Goal: Information Seeking & Learning: Learn about a topic

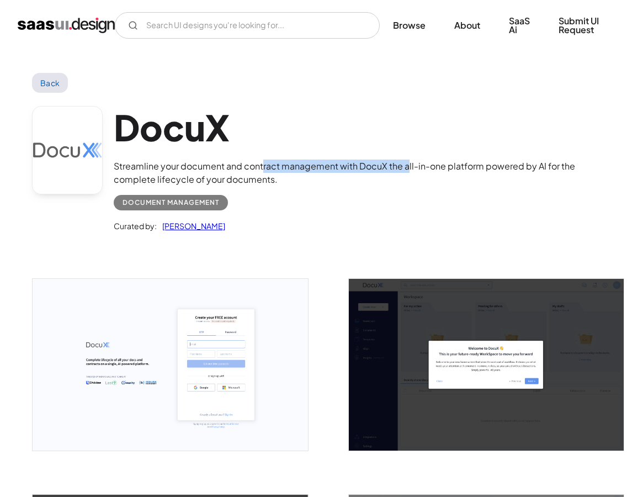
drag, startPoint x: 263, startPoint y: 161, endPoint x: 408, endPoint y: 170, distance: 145.6
click at [408, 170] on div "Streamline your document and contract management with DocuX the all-in-one plat…" at bounding box center [363, 173] width 498 height 27
click at [340, 220] on div "Curated by: [PERSON_NAME]" at bounding box center [363, 221] width 498 height 22
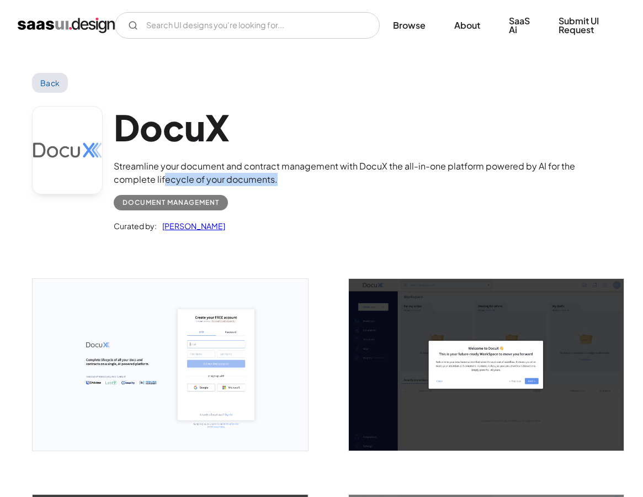
drag, startPoint x: 166, startPoint y: 177, endPoint x: 292, endPoint y: 184, distance: 126.1
click at [284, 181] on div "Streamline your document and contract management with DocuX the all-in-one plat…" at bounding box center [363, 173] width 498 height 27
click at [311, 189] on div "Document Management" at bounding box center [363, 198] width 498 height 24
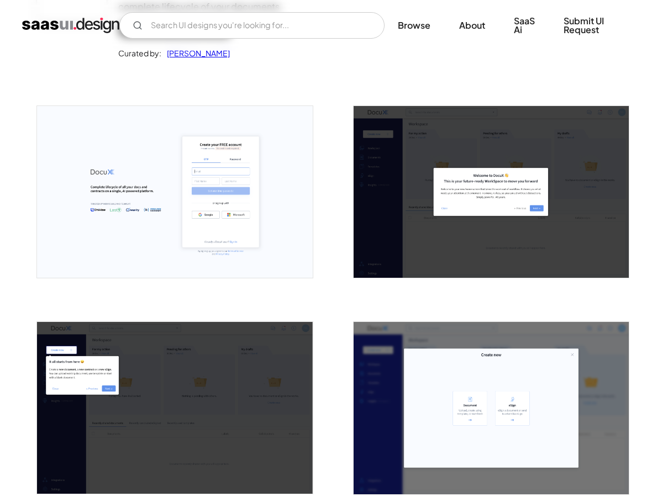
scroll to position [186, 0]
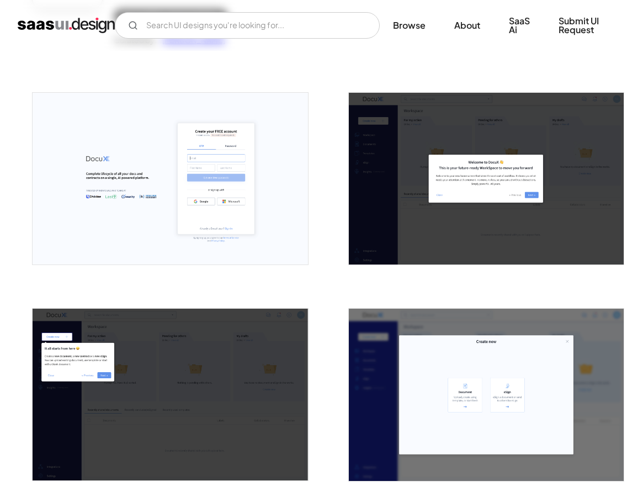
click at [145, 171] on img "open lightbox" at bounding box center [170, 179] width 275 height 172
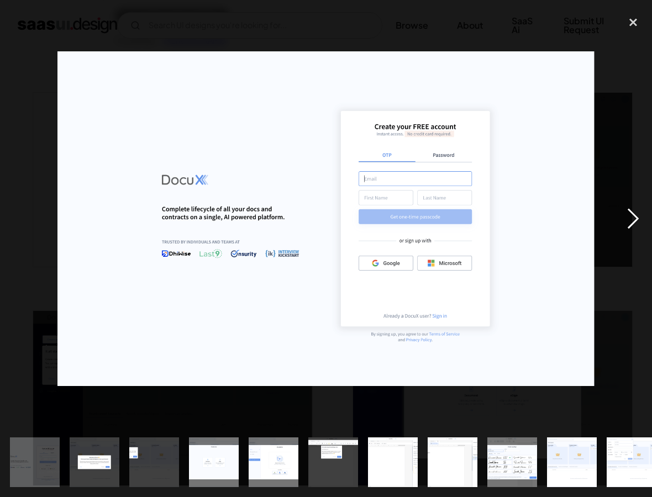
click at [633, 218] on div "next image" at bounding box center [633, 219] width 38 height 418
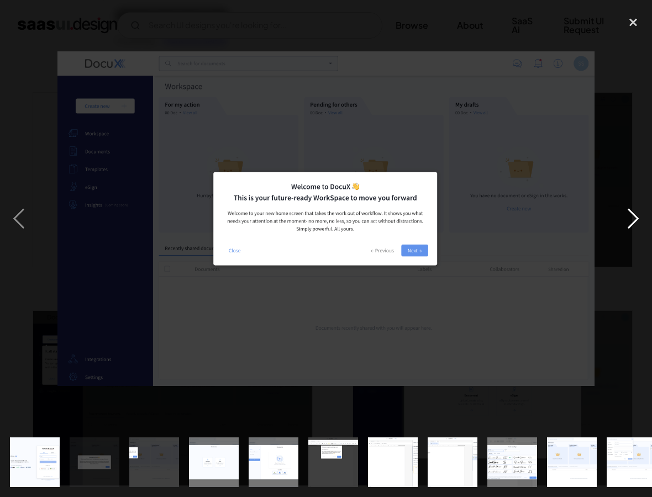
click at [621, 220] on div "next image" at bounding box center [633, 219] width 38 height 418
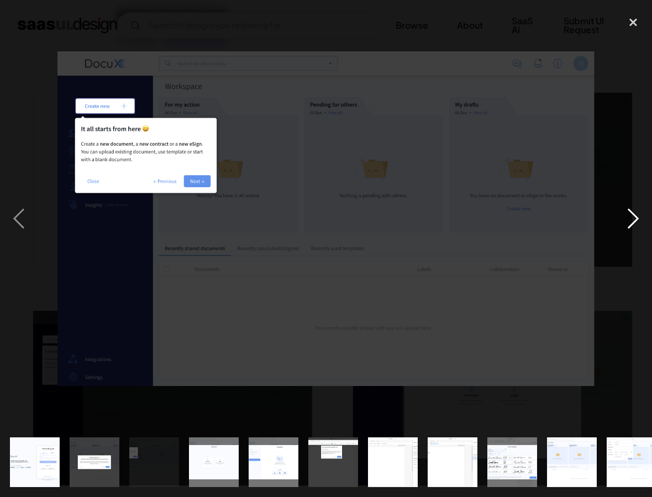
click at [631, 219] on div "next image" at bounding box center [633, 219] width 38 height 418
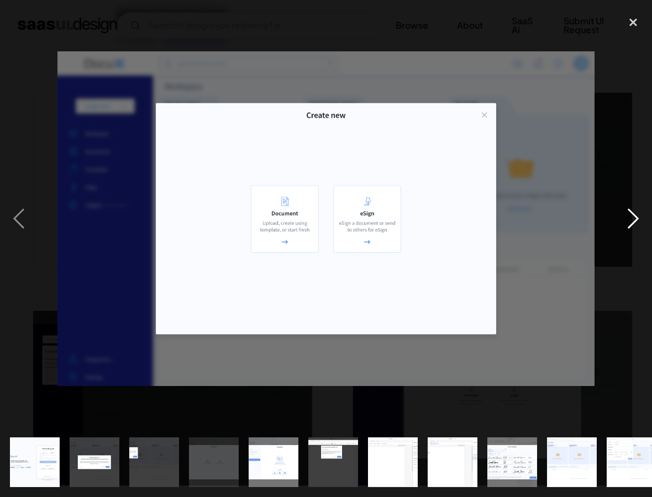
click at [633, 218] on div "next image" at bounding box center [633, 219] width 38 height 418
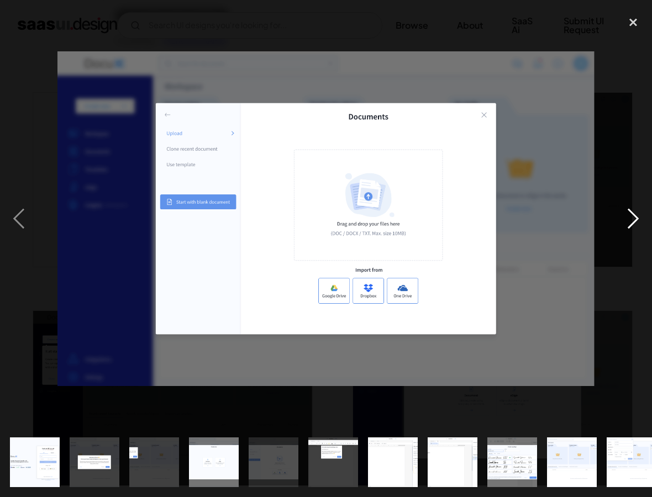
click at [633, 218] on div "next image" at bounding box center [633, 219] width 38 height 418
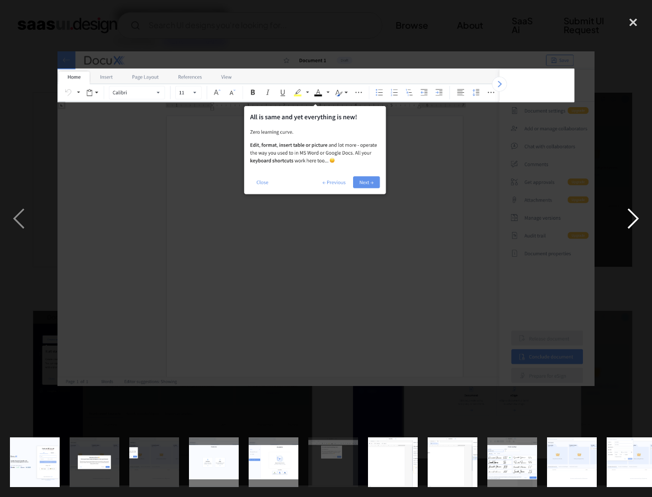
click at [632, 215] on div "next image" at bounding box center [633, 219] width 38 height 418
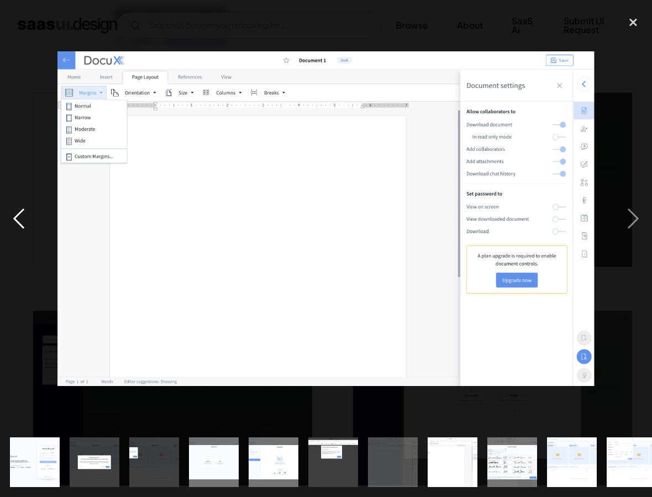
click at [17, 218] on div "previous image" at bounding box center [19, 219] width 38 height 418
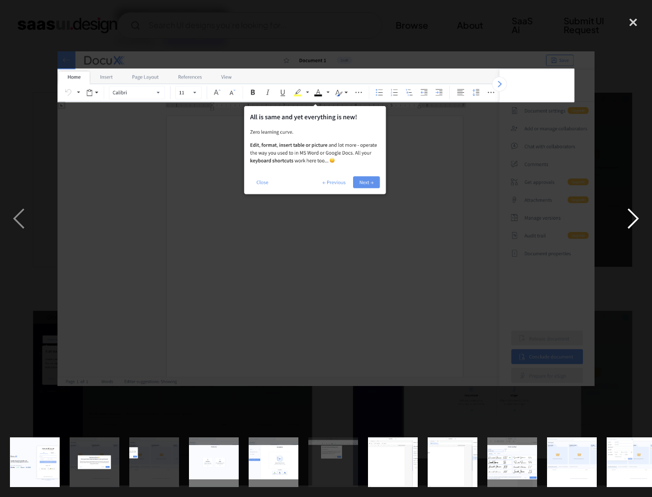
click at [626, 213] on div "next image" at bounding box center [633, 219] width 38 height 418
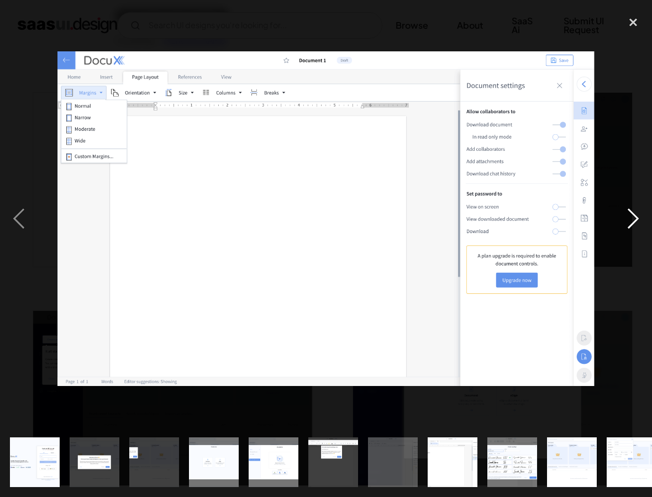
click at [631, 214] on div "next image" at bounding box center [633, 219] width 38 height 418
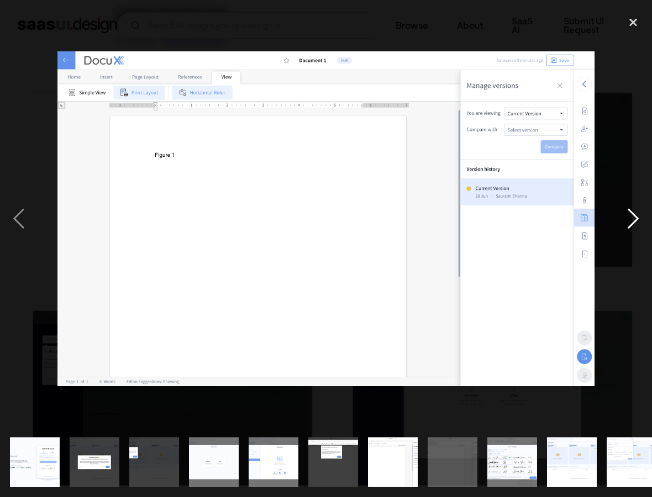
click at [631, 214] on div "next image" at bounding box center [633, 219] width 38 height 418
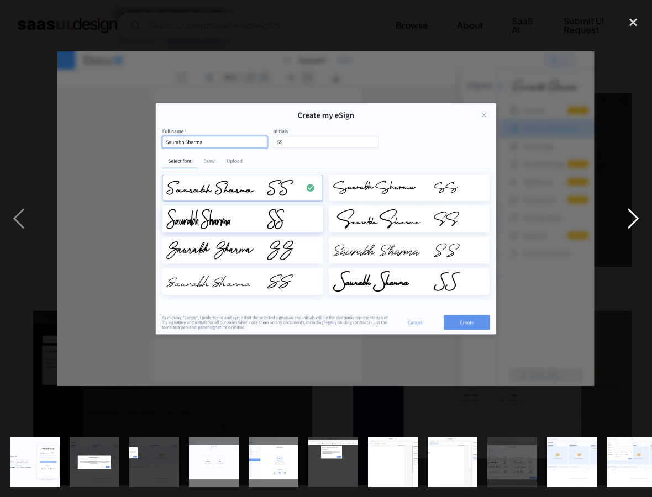
click at [631, 214] on div "next image" at bounding box center [633, 219] width 38 height 418
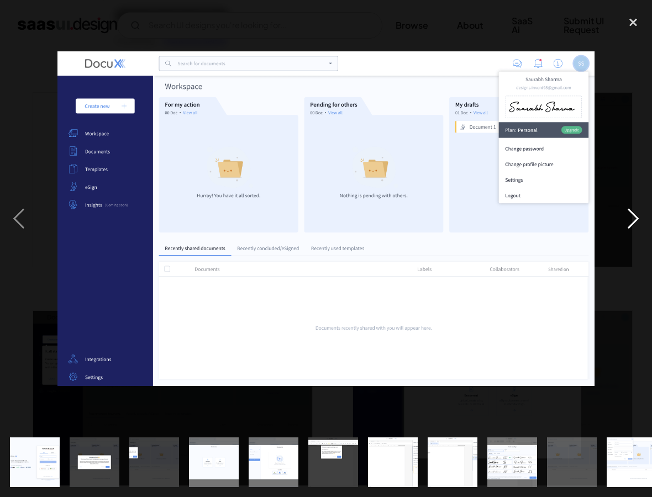
click at [631, 214] on div "next image" at bounding box center [633, 219] width 38 height 418
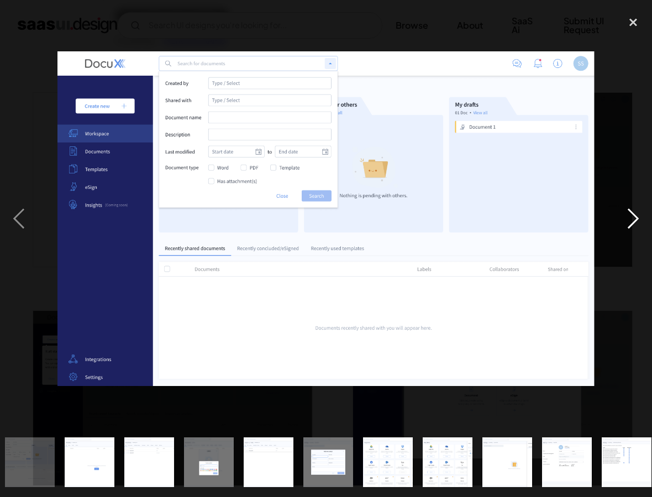
scroll to position [0, 601]
click at [631, 214] on div "next image" at bounding box center [633, 219] width 38 height 418
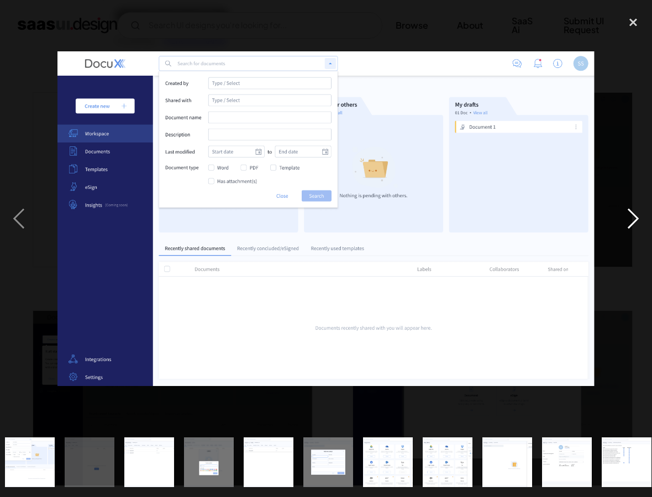
click at [631, 214] on div "next image" at bounding box center [633, 219] width 38 height 418
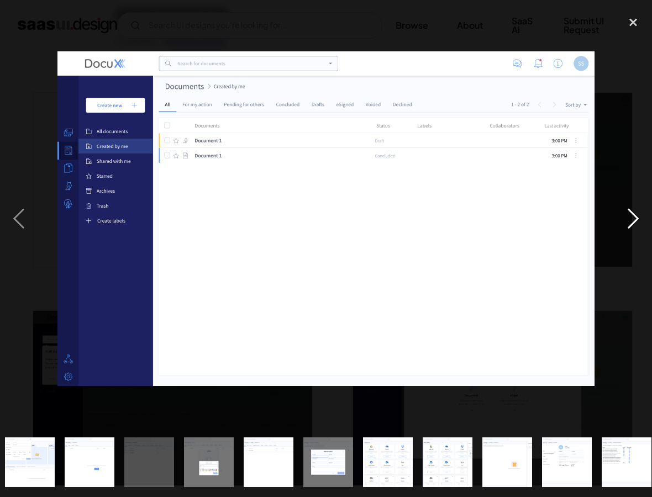
click at [631, 214] on div "next image" at bounding box center [633, 219] width 38 height 418
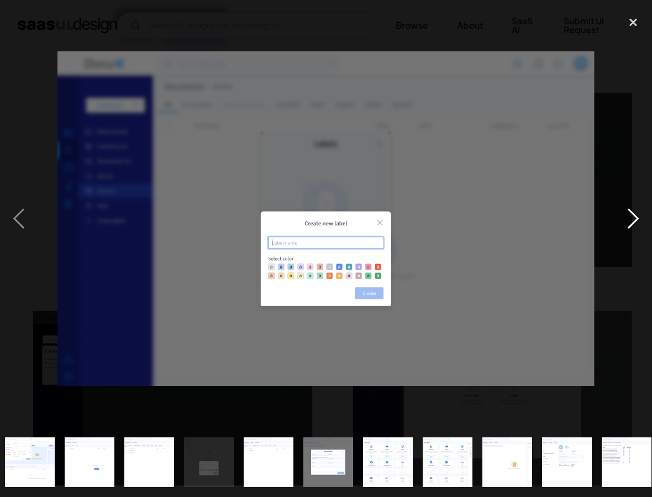
click at [631, 214] on div "next image" at bounding box center [633, 219] width 38 height 418
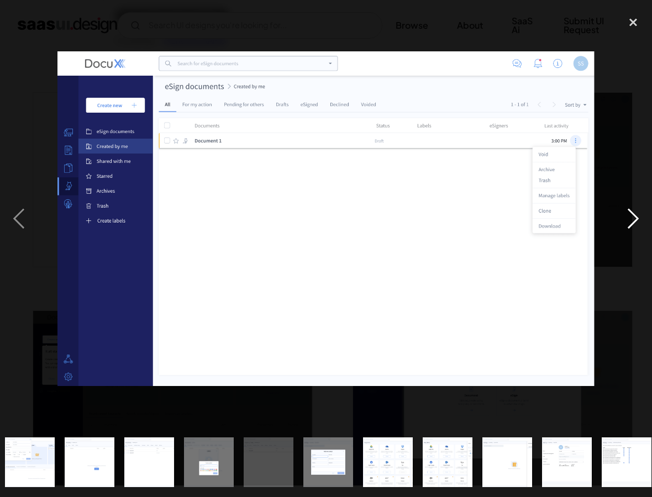
click at [631, 214] on div "next image" at bounding box center [633, 219] width 38 height 418
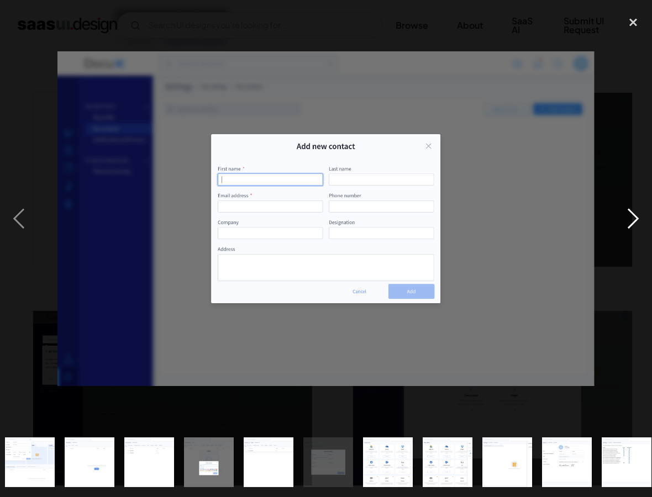
click at [631, 214] on div "next image" at bounding box center [633, 219] width 38 height 418
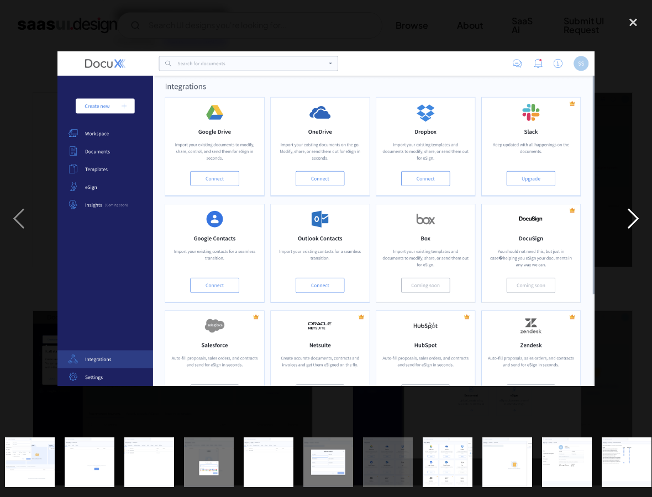
click at [631, 214] on div "next image" at bounding box center [633, 219] width 38 height 418
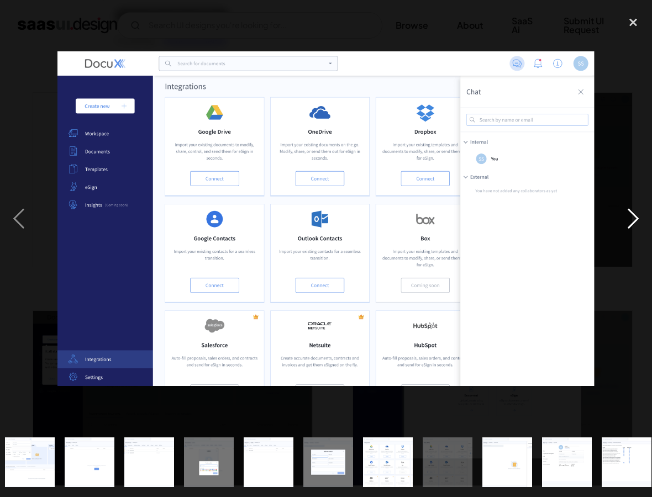
click at [631, 214] on div "next image" at bounding box center [633, 219] width 38 height 418
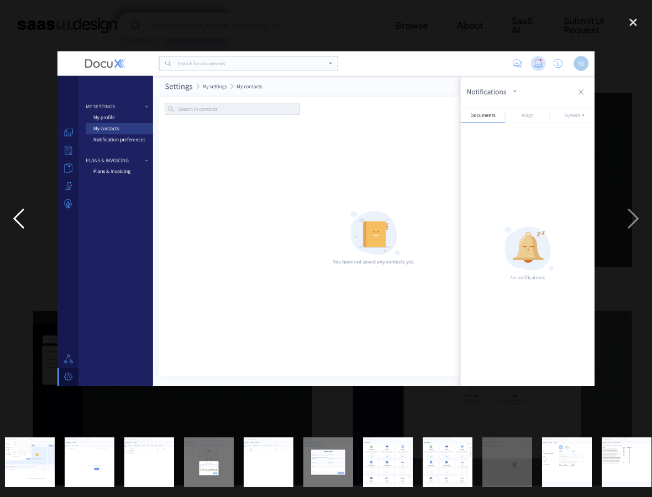
click at [25, 218] on div "previous image" at bounding box center [19, 219] width 38 height 418
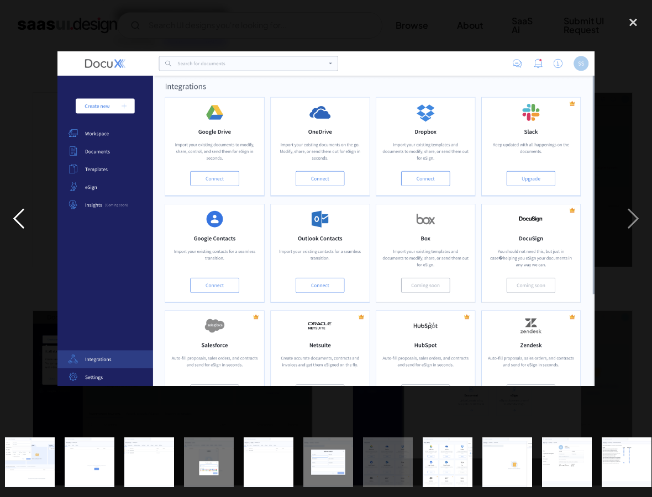
click at [25, 218] on div "previous image" at bounding box center [19, 219] width 38 height 418
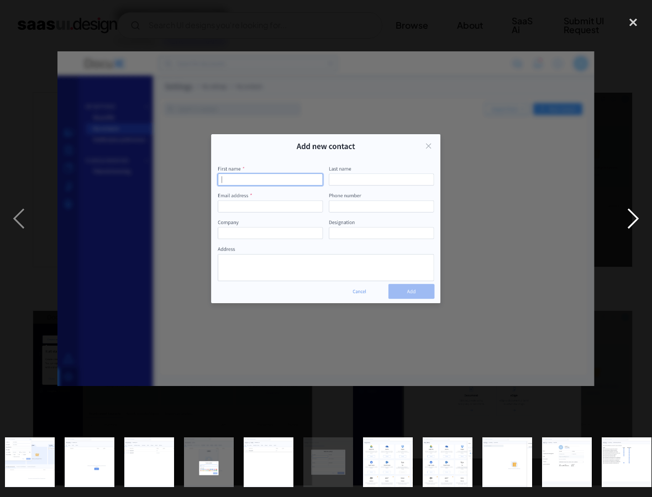
click at [626, 226] on div "next image" at bounding box center [633, 219] width 38 height 418
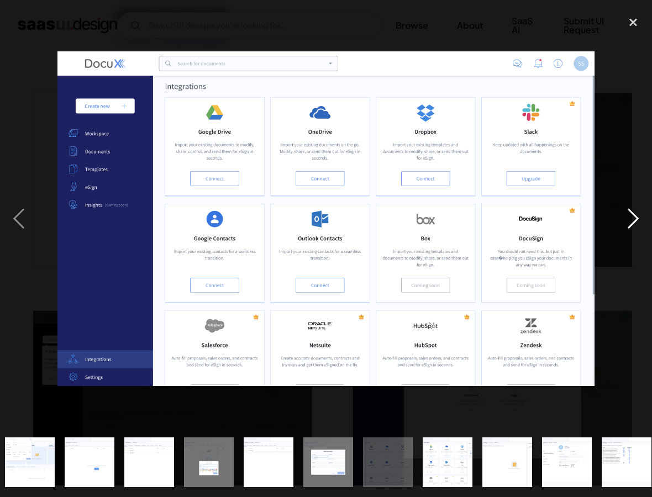
click at [626, 226] on div "next image" at bounding box center [633, 219] width 38 height 418
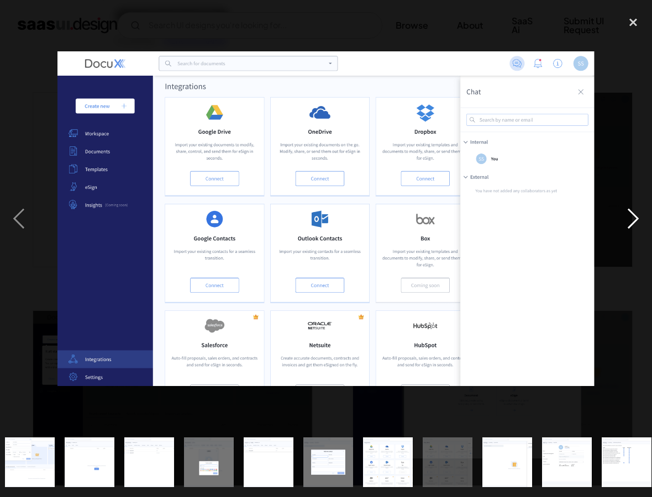
click at [626, 226] on div "next image" at bounding box center [633, 219] width 38 height 418
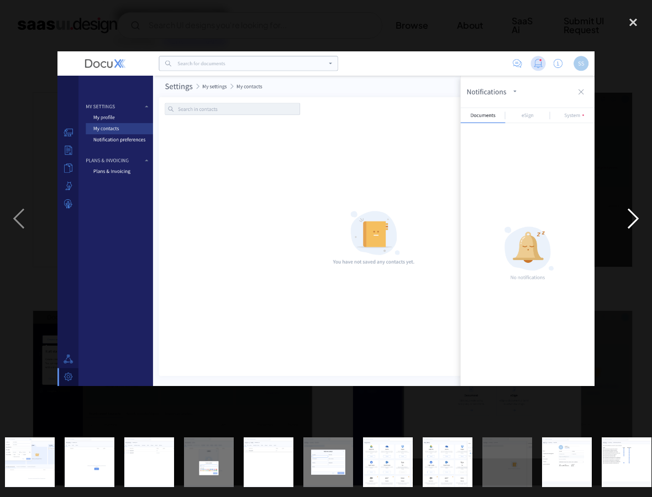
click at [626, 226] on div "next image" at bounding box center [633, 219] width 38 height 418
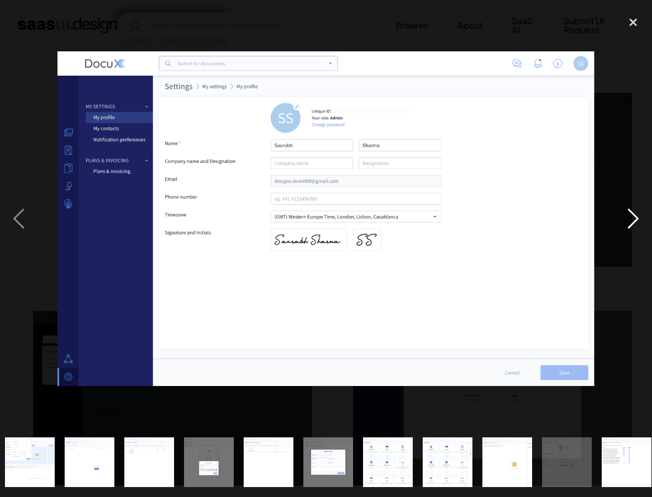
click at [626, 226] on div "next image" at bounding box center [633, 219] width 38 height 418
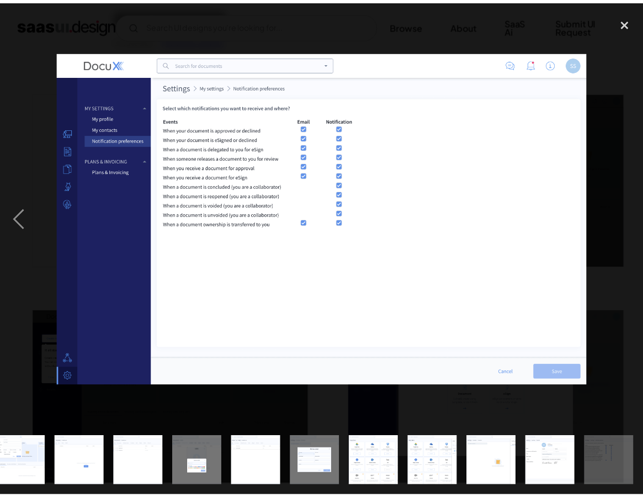
scroll to position [0, 611]
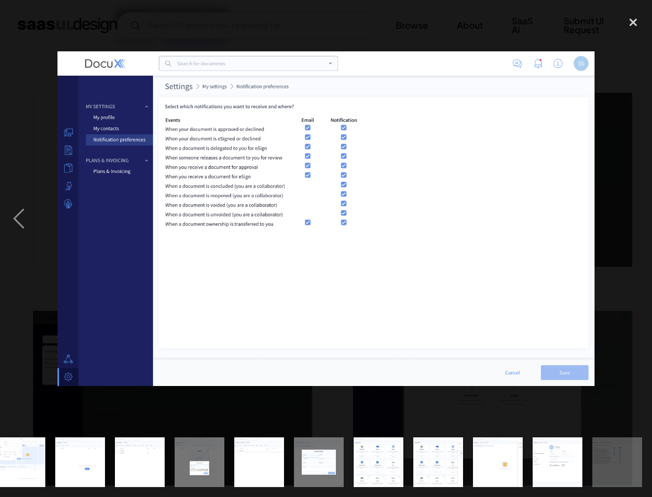
click at [626, 226] on div "next image" at bounding box center [633, 219] width 38 height 418
click at [633, 21] on div "close lightbox" at bounding box center [633, 22] width 38 height 24
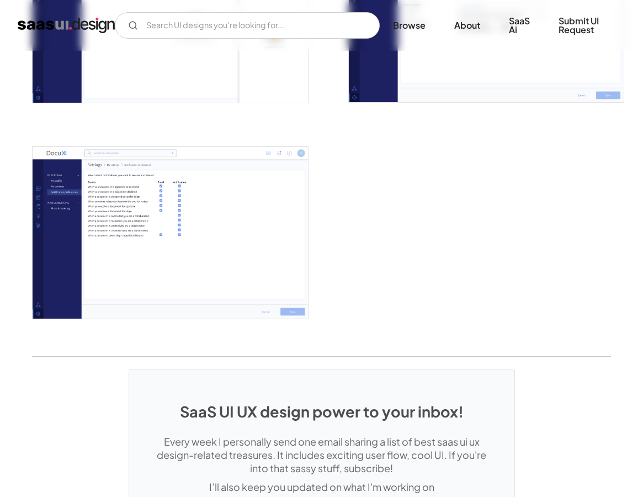
scroll to position [2133, 0]
